Goal: Obtain resource: Download file/media

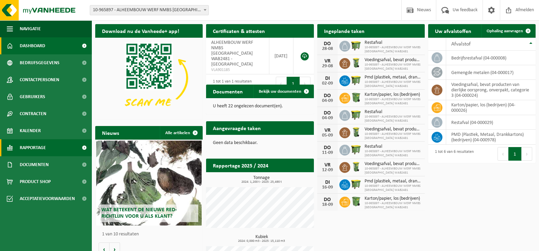
click at [40, 148] on span "Rapportage" at bounding box center [33, 147] width 26 height 17
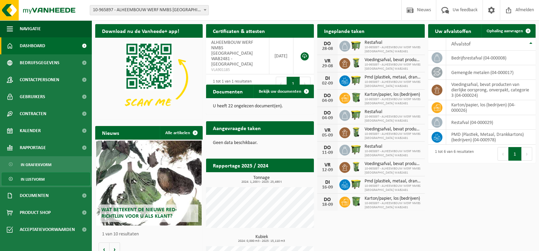
click at [31, 179] on span "In lijstvorm" at bounding box center [33, 179] width 24 height 13
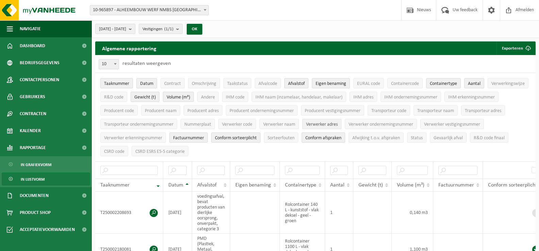
click at [323, 122] on span "Verwerker adres" at bounding box center [322, 124] width 32 height 5
click at [481, 107] on button "Transporteur adres" at bounding box center [483, 110] width 44 height 10
click at [271, 84] on span "Afvalcode" at bounding box center [267, 83] width 19 height 5
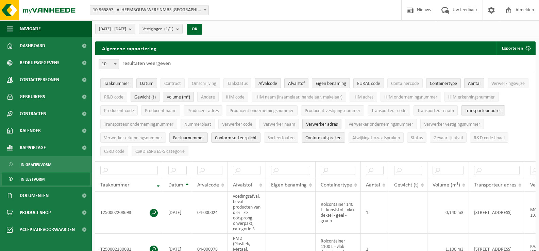
click at [356, 81] on button "EURAL code" at bounding box center [368, 83] width 31 height 10
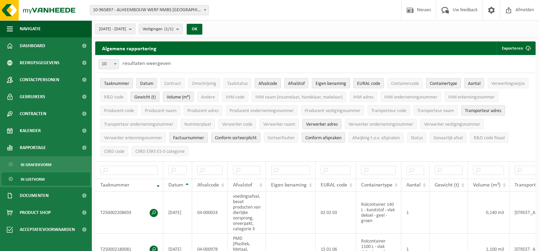
click at [264, 84] on span "Afvalcode" at bounding box center [267, 83] width 19 height 5
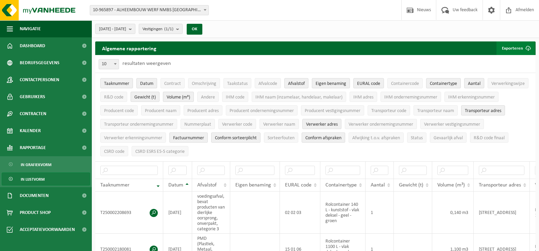
click at [505, 48] on button "Exporteren" at bounding box center [515, 48] width 38 height 14
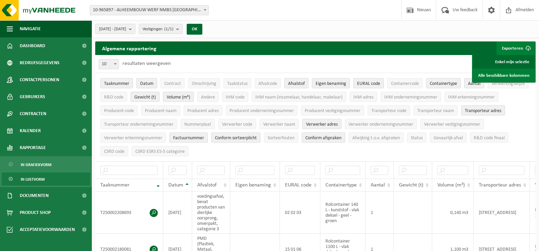
click at [501, 62] on link "Enkel mijn selectie" at bounding box center [504, 62] width 62 height 14
